Goal: Find specific page/section: Find specific page/section

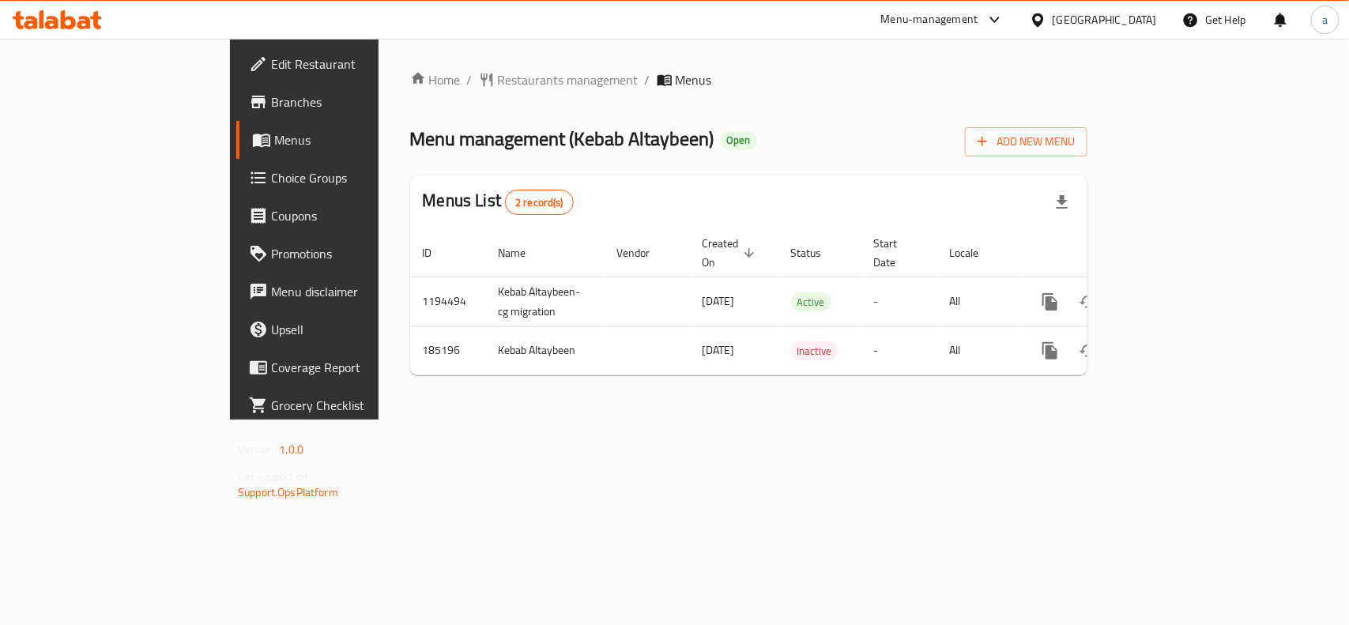
click at [1109, 16] on div "[GEOGRAPHIC_DATA]" at bounding box center [1105, 19] width 104 height 17
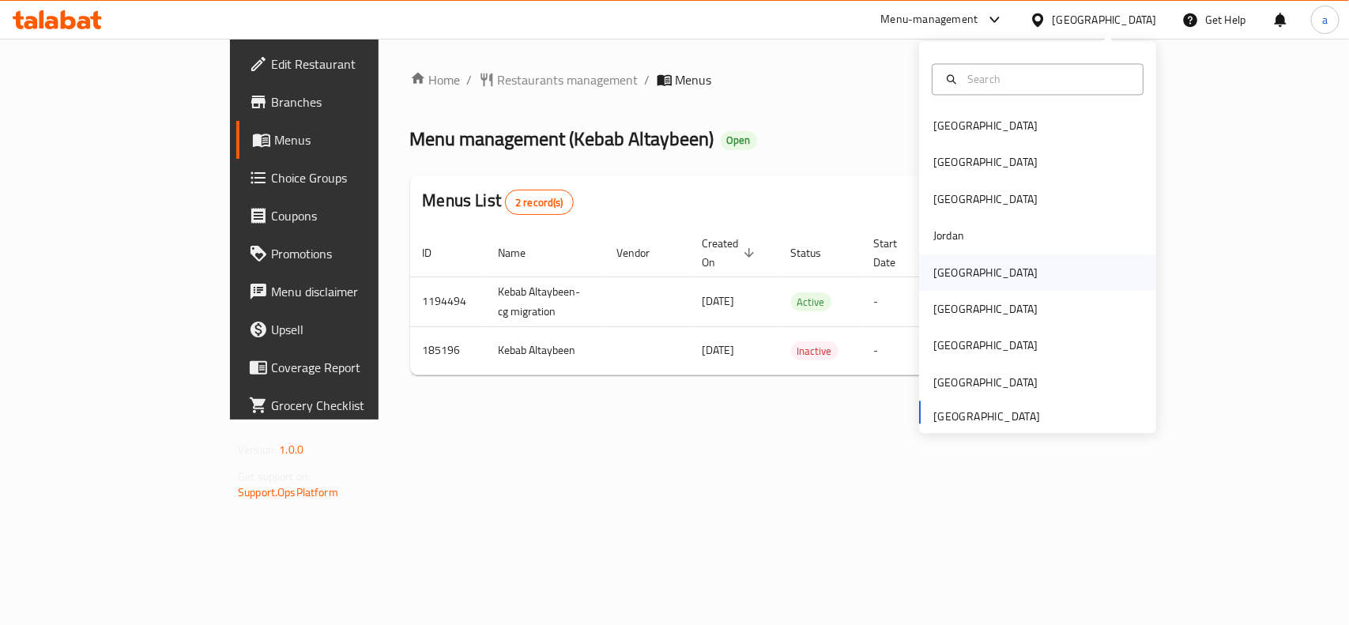
click at [947, 269] on div "[GEOGRAPHIC_DATA]" at bounding box center [985, 272] width 104 height 17
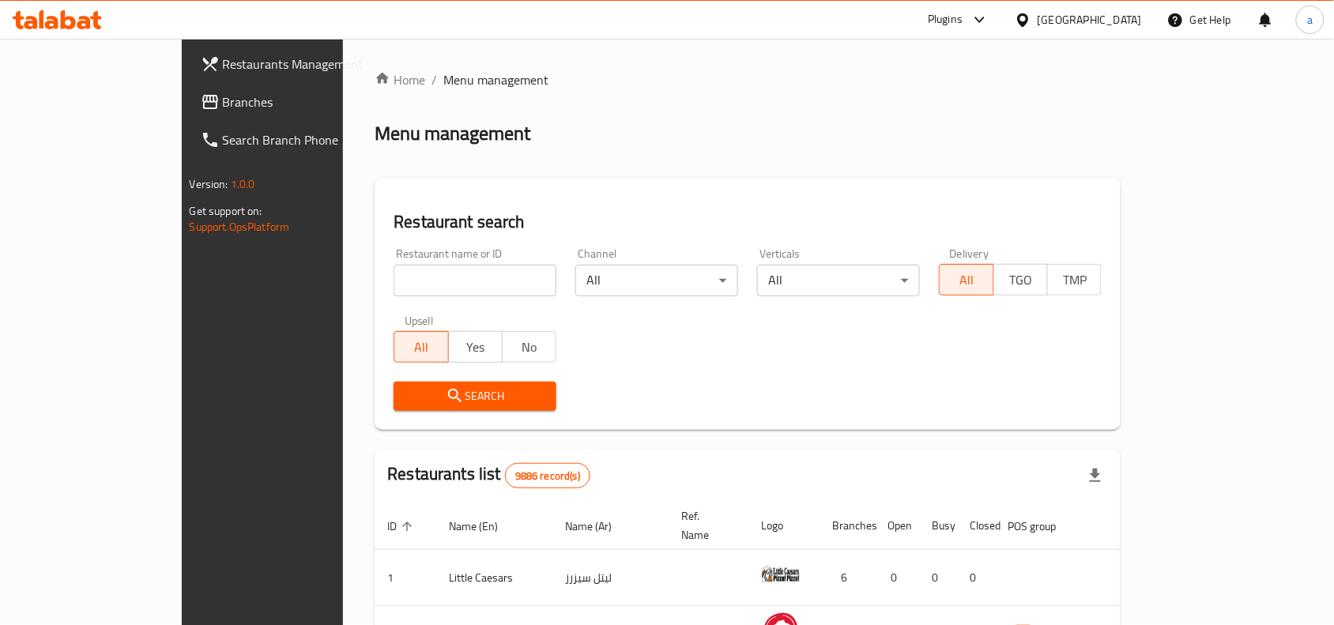
click at [188, 80] on link "Restaurants Management" at bounding box center [296, 64] width 217 height 38
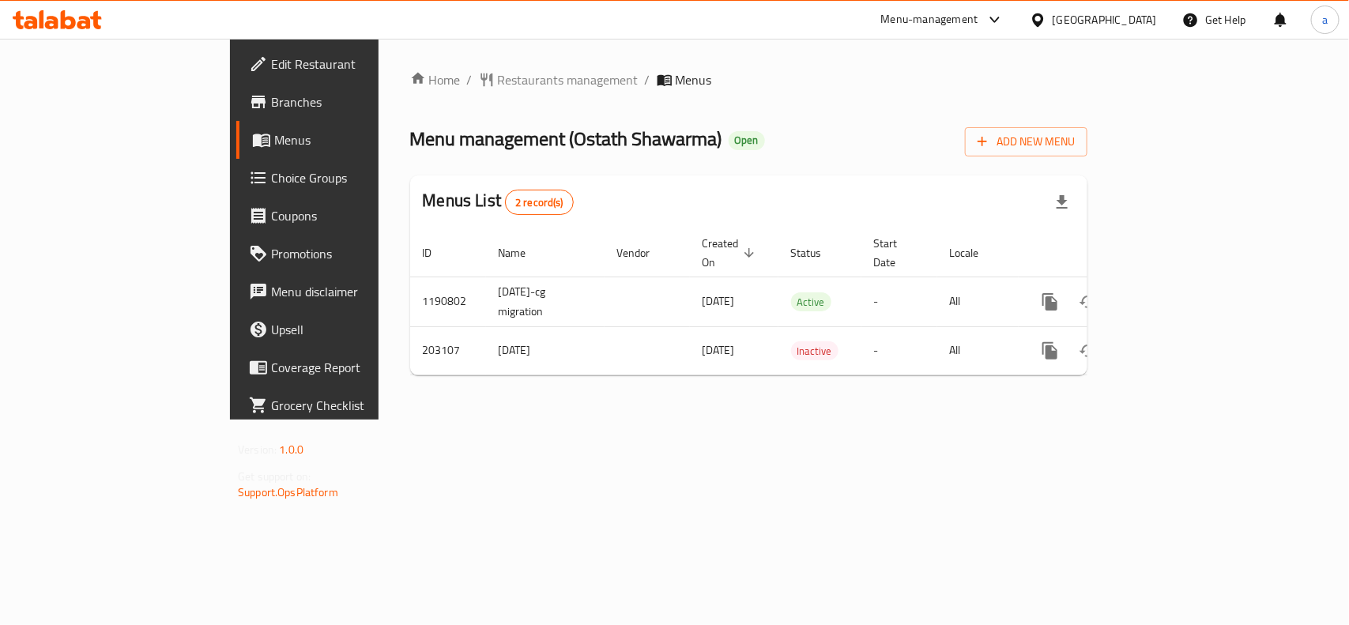
click at [1142, 30] on div "[GEOGRAPHIC_DATA]" at bounding box center [1093, 20] width 153 height 38
click at [1146, 20] on div "[GEOGRAPHIC_DATA]" at bounding box center [1105, 19] width 104 height 17
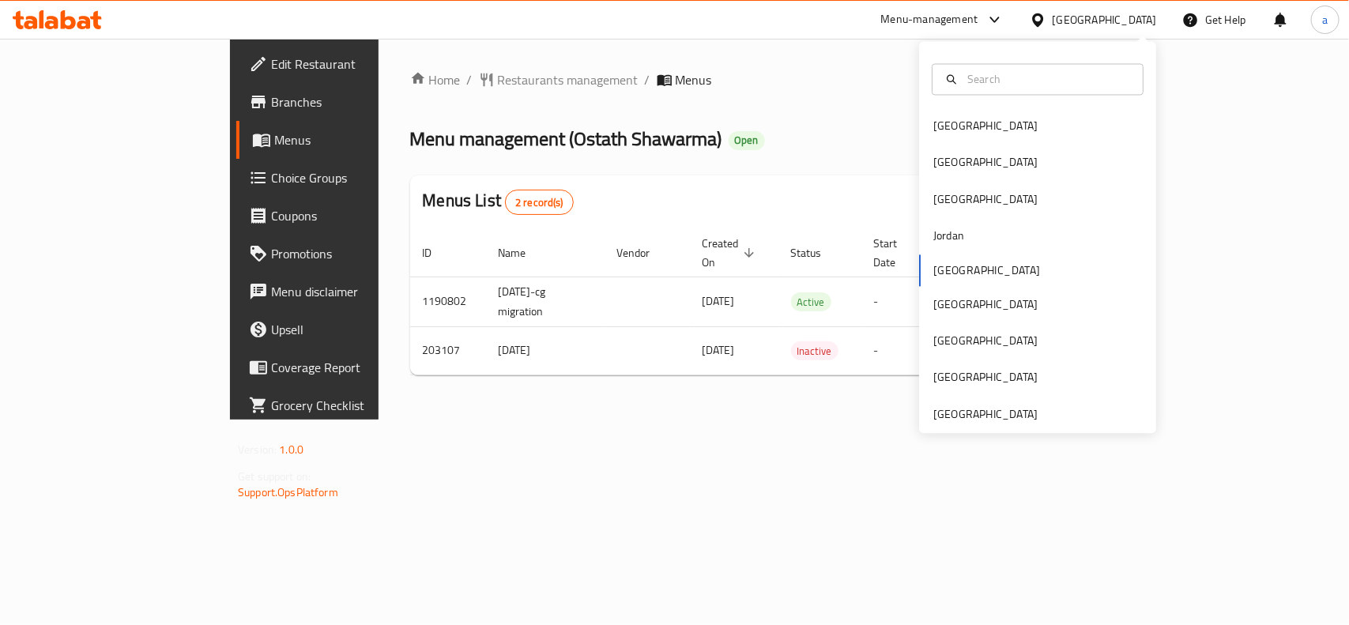
click at [993, 428] on div "Bahrain Egypt Iraq Jordan Kuwait Oman Qatar Saudi Arabia United Arab Emirates" at bounding box center [1037, 238] width 237 height 392
click at [990, 417] on div "[GEOGRAPHIC_DATA]" at bounding box center [985, 413] width 104 height 17
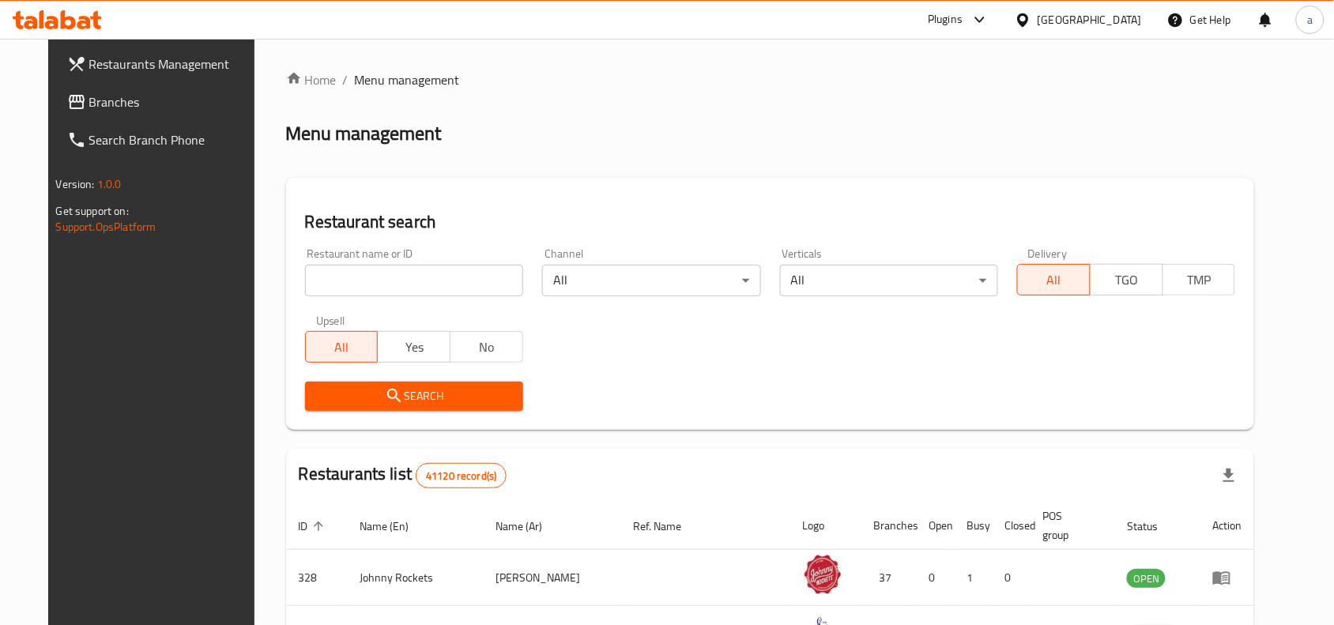
click at [97, 100] on span "Branches" at bounding box center [173, 101] width 169 height 19
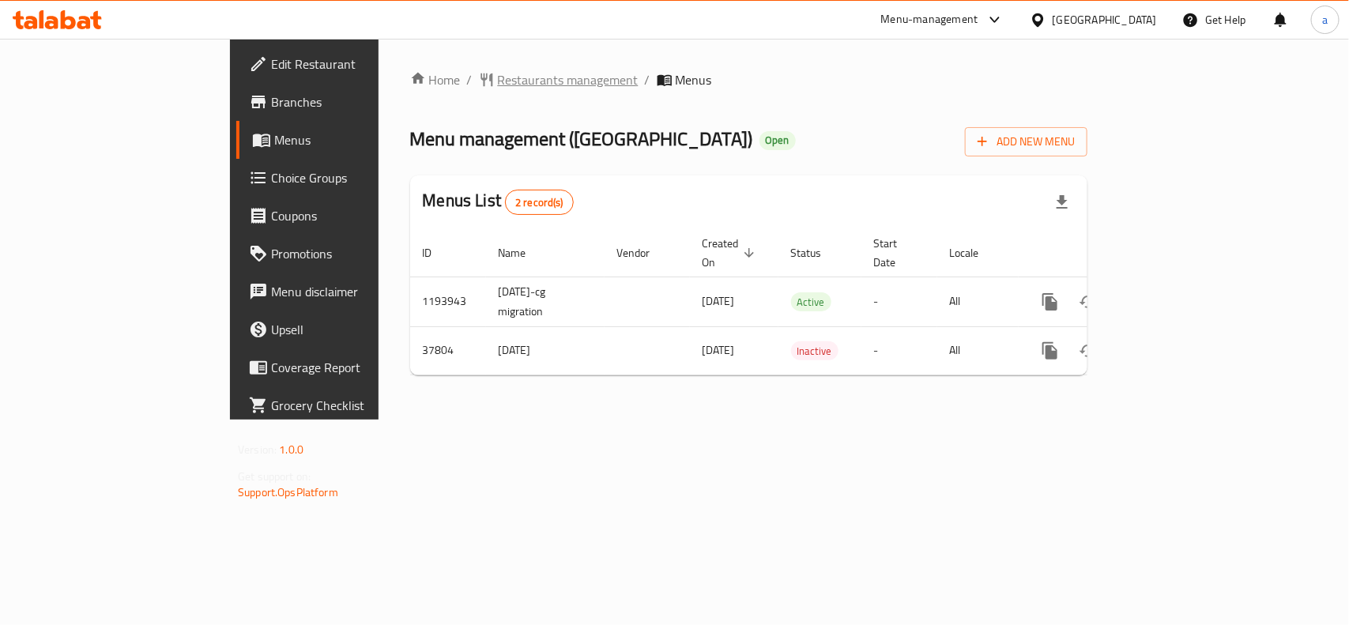
click at [498, 85] on span "Restaurants management" at bounding box center [568, 79] width 141 height 19
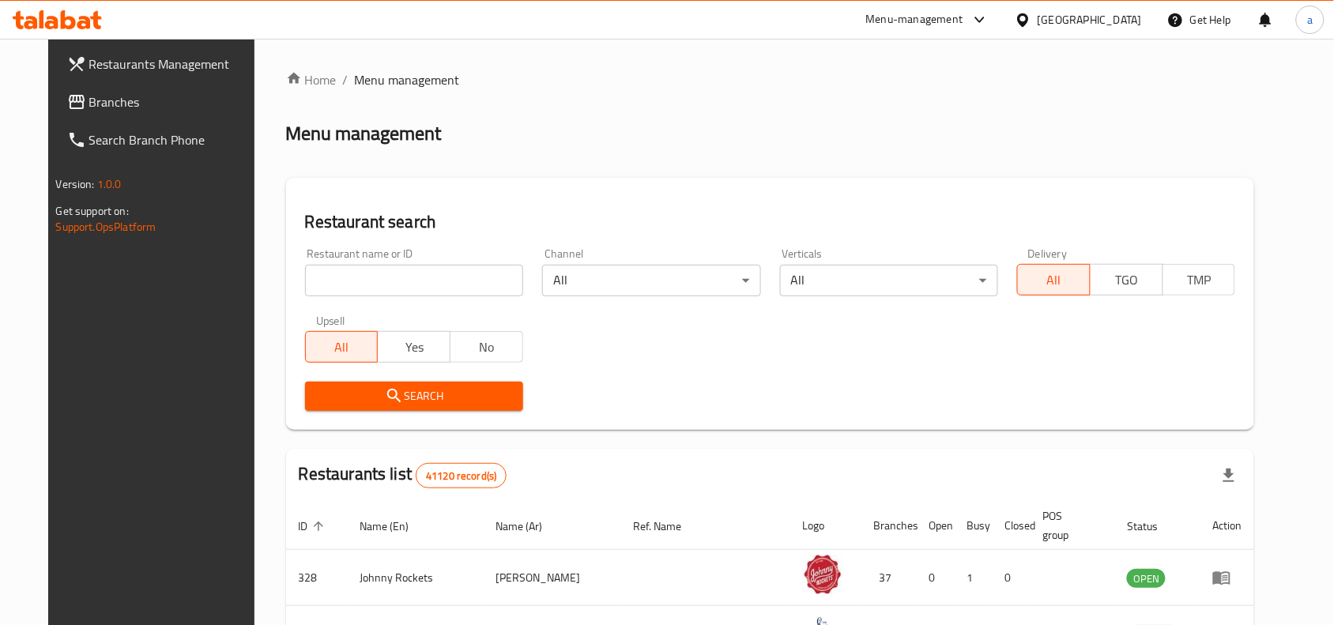
click at [514, 299] on div "Restaurant name or ID Restaurant name or ID" at bounding box center [414, 272] width 237 height 67
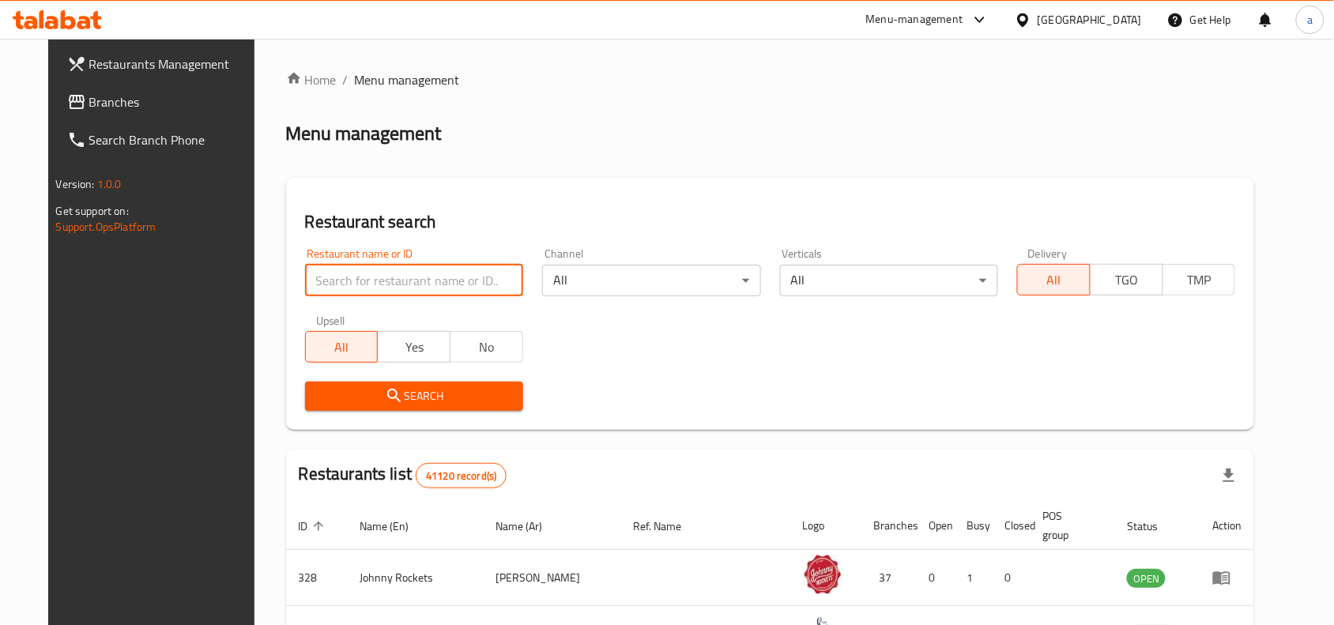
click at [487, 287] on input "search" at bounding box center [414, 281] width 218 height 32
paste input "19604"
type input "19604"
click button "Search" at bounding box center [414, 396] width 218 height 29
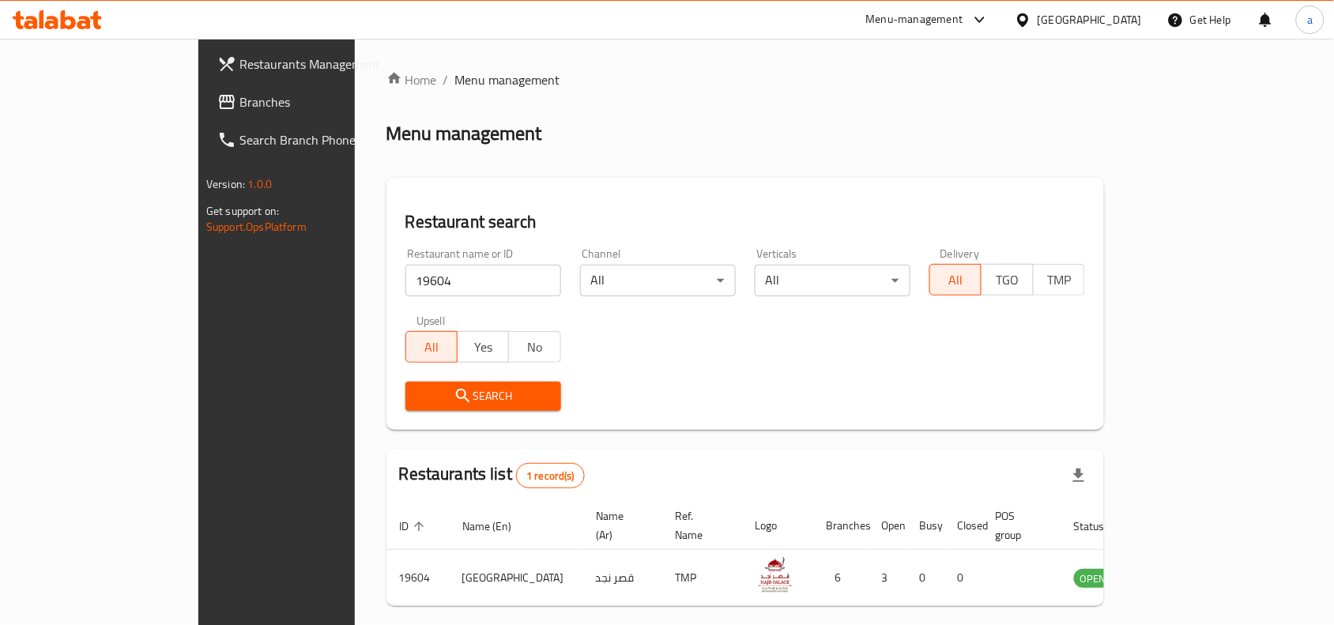
click at [1077, 25] on div "United Arab Emirates" at bounding box center [1090, 19] width 104 height 17
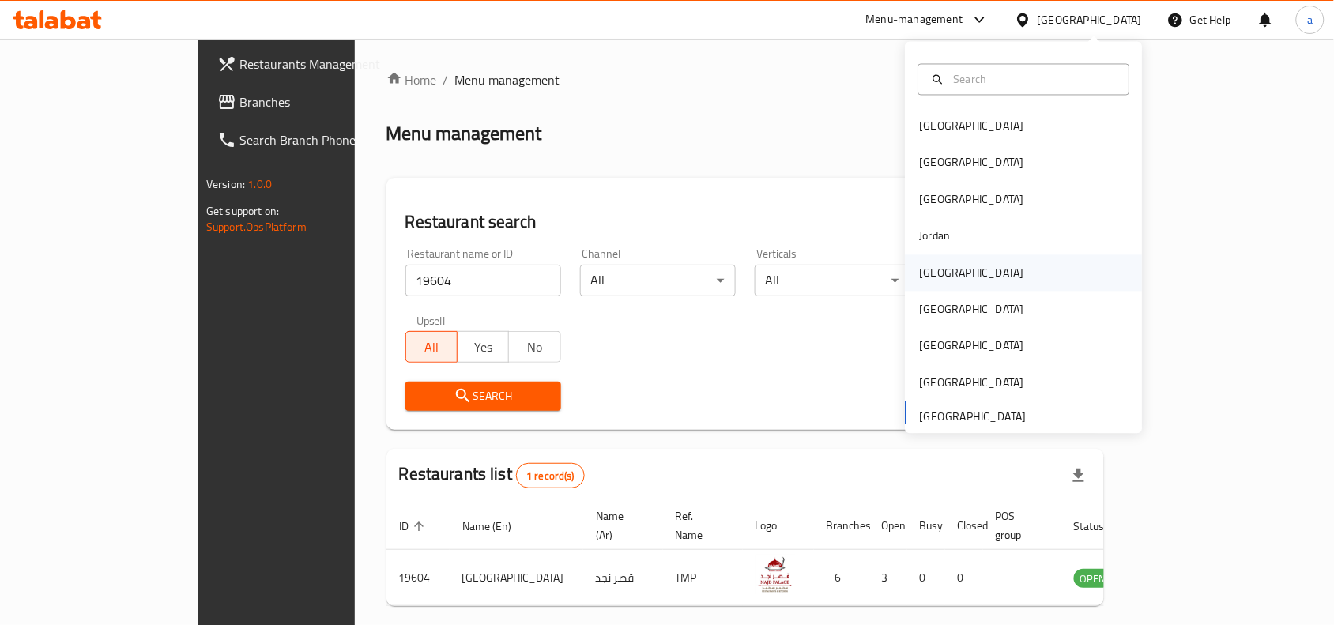
click at [939, 266] on div "[GEOGRAPHIC_DATA]" at bounding box center [972, 273] width 130 height 36
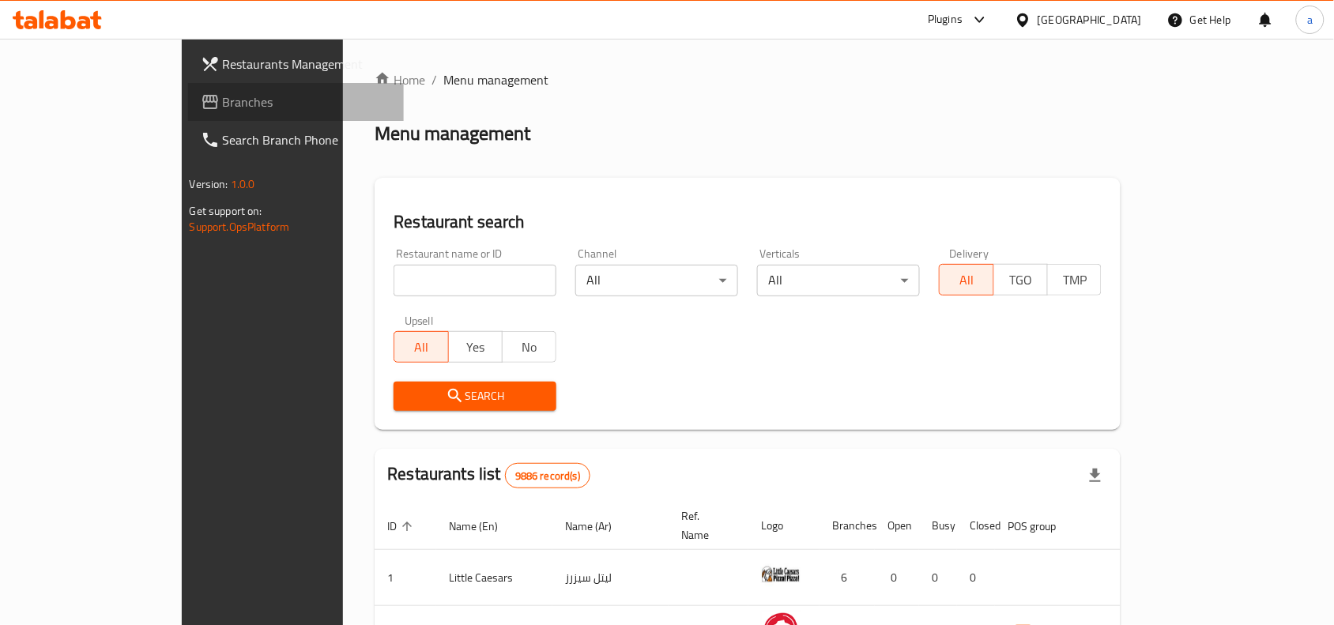
click at [223, 96] on span "Branches" at bounding box center [307, 101] width 169 height 19
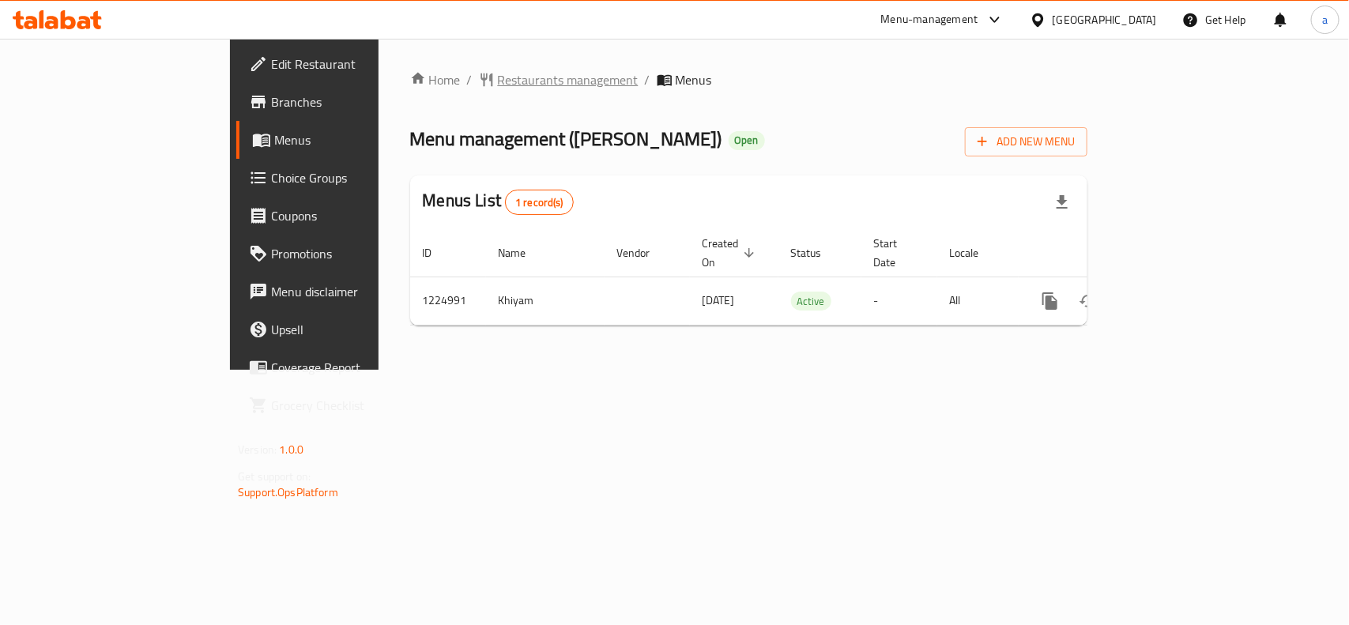
click at [498, 87] on span "Restaurants management" at bounding box center [568, 79] width 141 height 19
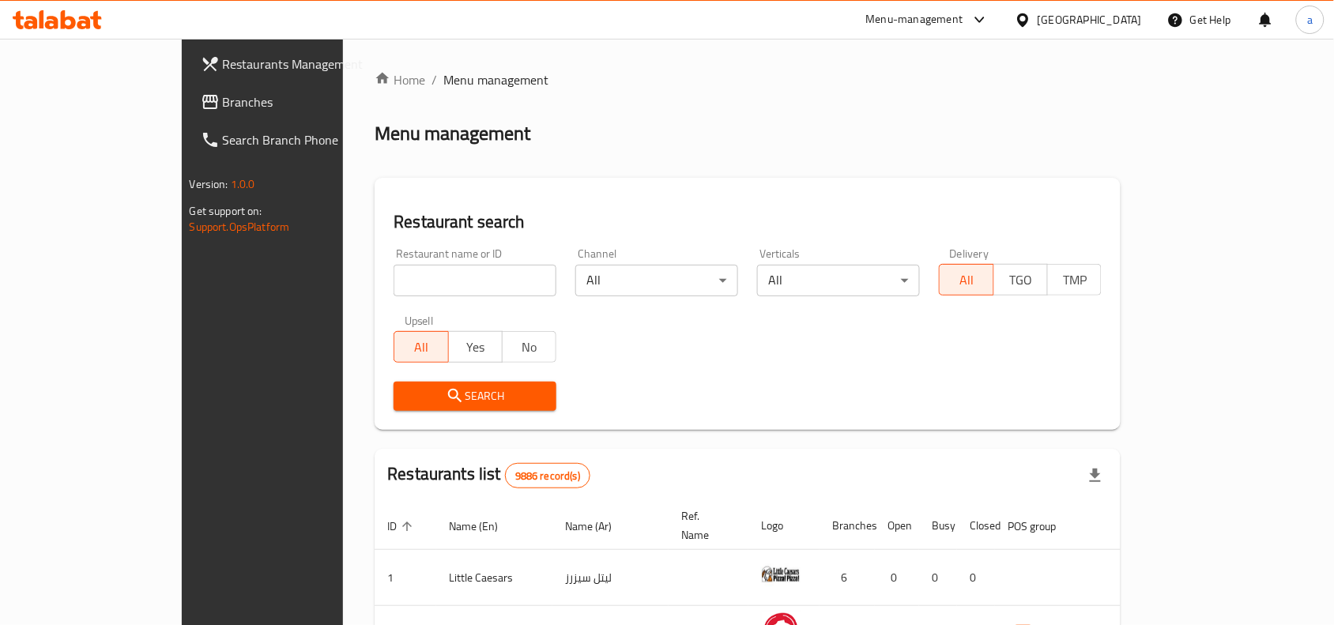
click at [394, 281] on input "search" at bounding box center [475, 281] width 163 height 32
paste input "675157"
type input "675157"
click button "Search" at bounding box center [475, 396] width 163 height 29
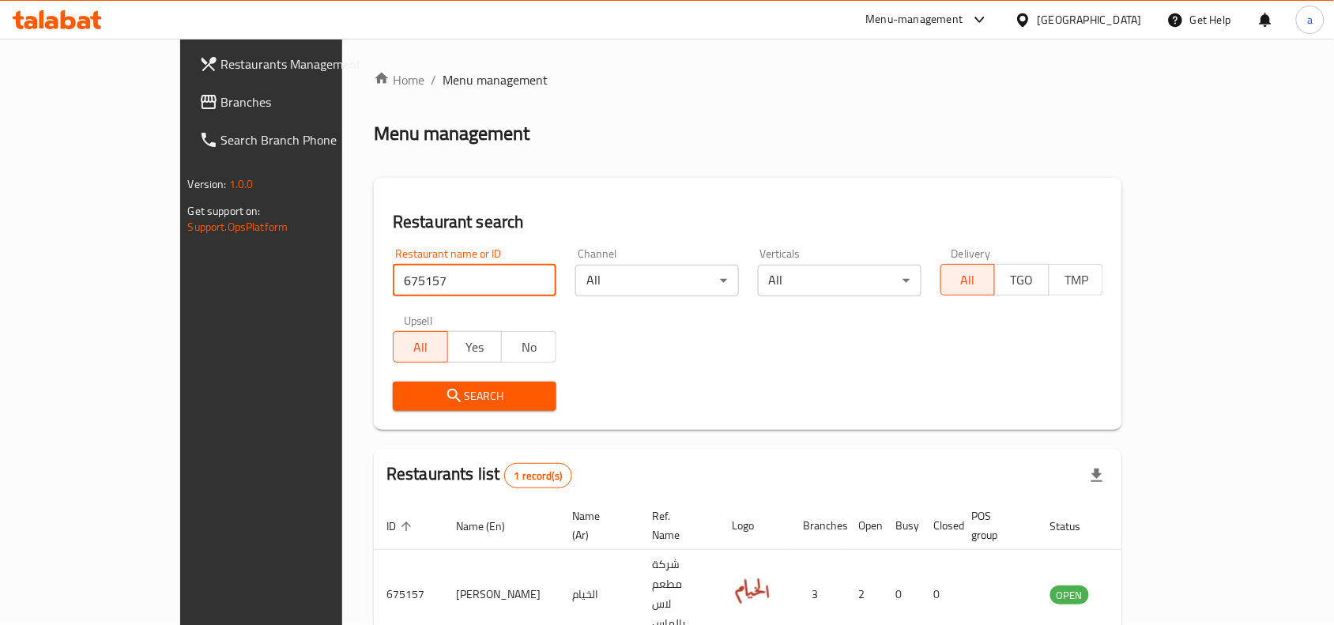
click at [221, 103] on span "Branches" at bounding box center [305, 101] width 169 height 19
